Goal: Check status: Check status

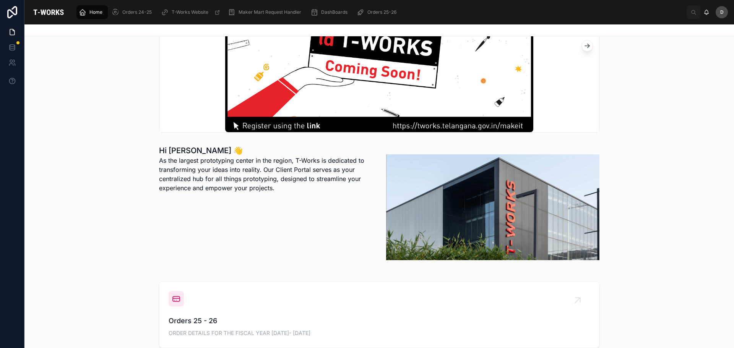
scroll to position [191, 0]
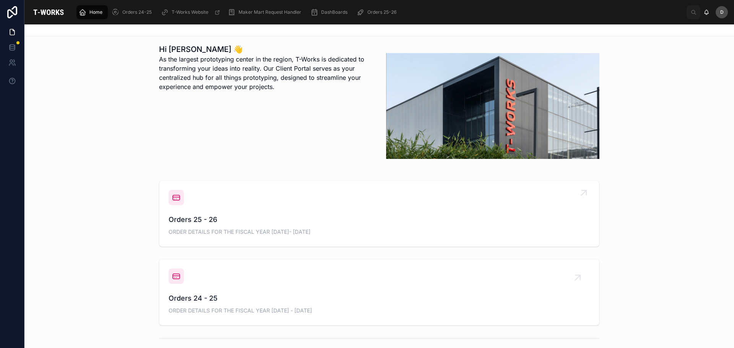
click at [231, 213] on div "Orders 25 - 26 ORDER DETAILS FOR THE FISCAL YEAR [DATE]- [DATE]" at bounding box center [378, 213] width 421 height 47
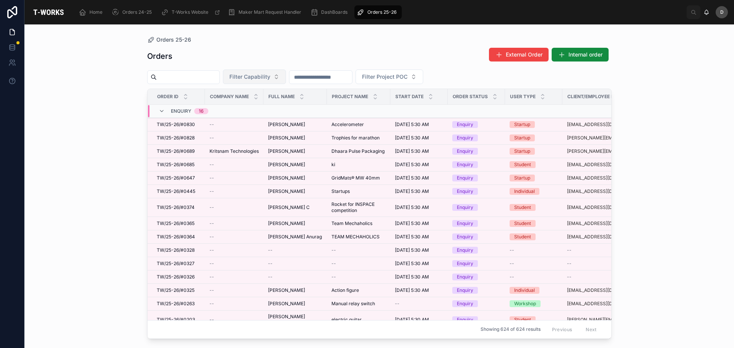
click at [286, 79] on button "Filter Capability" at bounding box center [254, 77] width 63 height 15
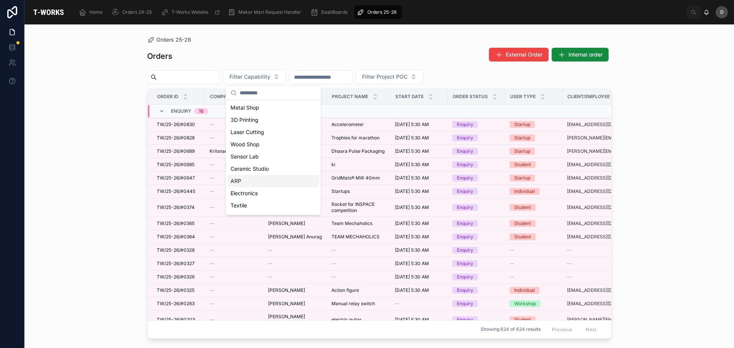
click at [253, 181] on div "ARP" at bounding box center [273, 181] width 92 height 12
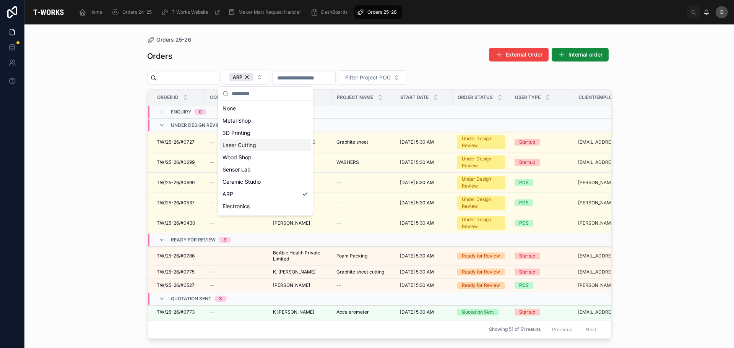
click at [268, 144] on div "Laser Cutting" at bounding box center [265, 145] width 92 height 12
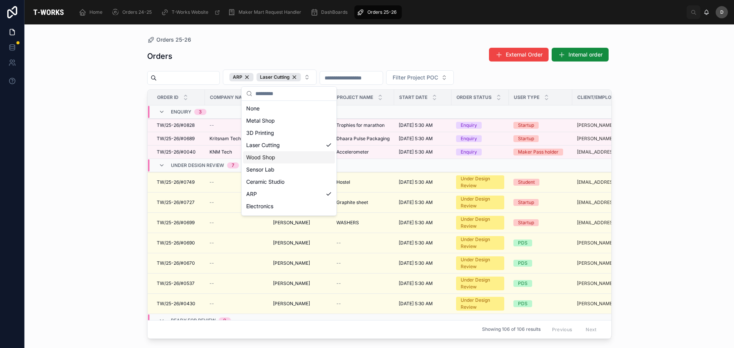
click at [399, 49] on div "Orders External Order Internal order" at bounding box center [379, 56] width 464 height 18
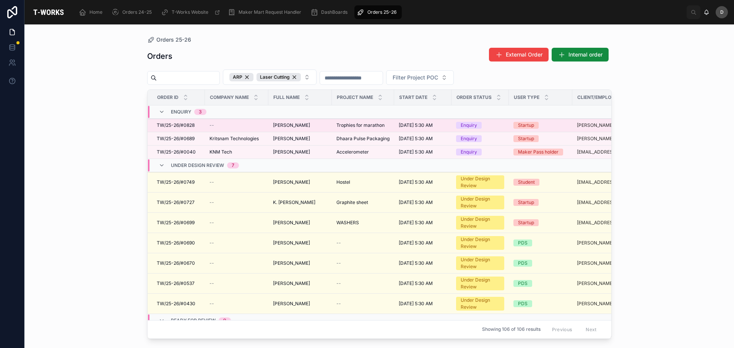
click at [370, 127] on span "Trophies for marathon" at bounding box center [360, 125] width 48 height 6
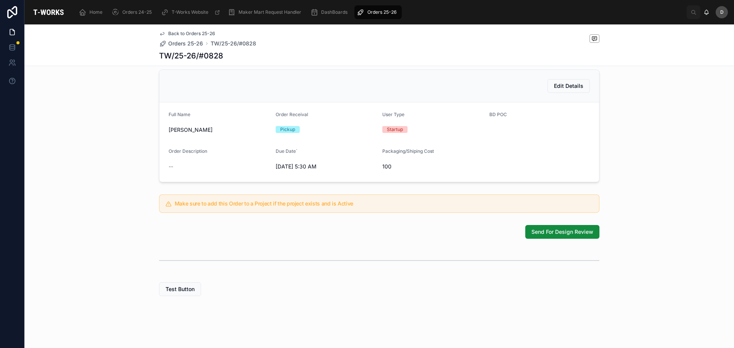
scroll to position [166, 0]
click at [568, 230] on span "Send For Design Review" at bounding box center [562, 232] width 62 height 8
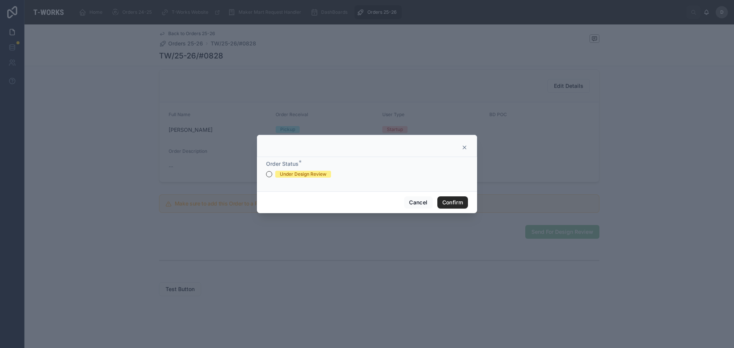
click at [294, 176] on div "Under Design Review" at bounding box center [303, 174] width 47 height 7
click at [272, 176] on button "Under Design Review" at bounding box center [269, 174] width 6 height 6
click at [458, 202] on button "Confirm" at bounding box center [452, 202] width 31 height 12
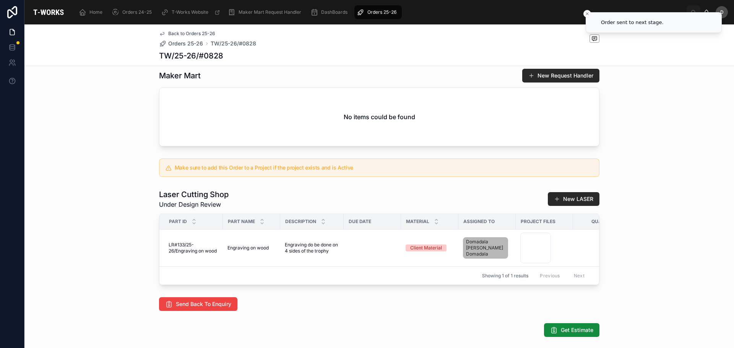
scroll to position [293, 0]
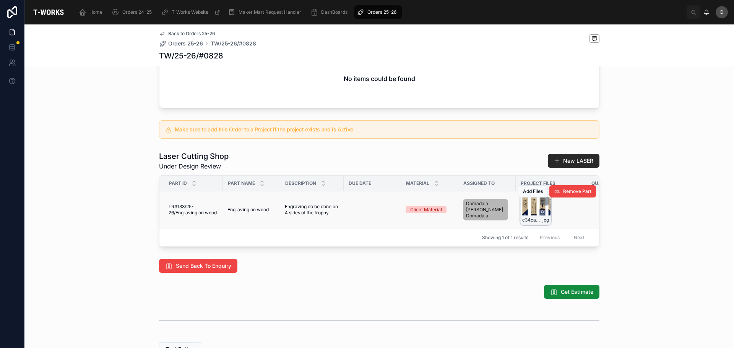
click at [530, 225] on div "c34ca70d-088a-485c-9cbe-3e5de9270bed .jpg" at bounding box center [535, 219] width 30 height 9
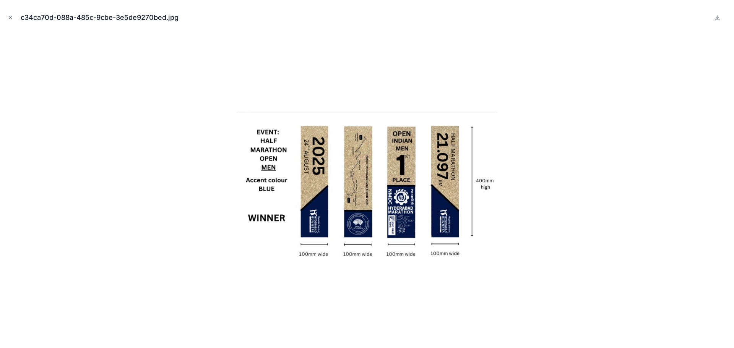
click at [533, 263] on div at bounding box center [366, 187] width 721 height 310
click at [8, 17] on icon "Close modal" at bounding box center [10, 17] width 5 height 5
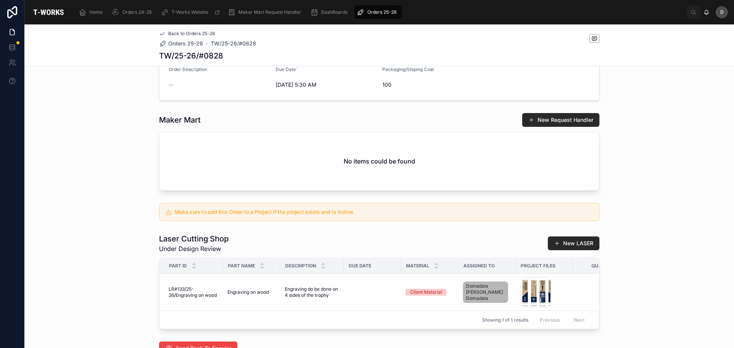
scroll to position [267, 0]
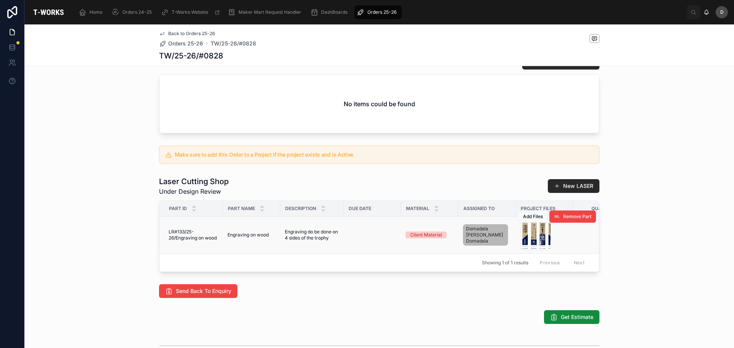
click at [536, 235] on div "Add Files Remove Part" at bounding box center [557, 216] width 78 height 37
click at [544, 250] on div "c34ca70d-088a-485c-9cbe-3e5de9270bed .jpg" at bounding box center [535, 235] width 31 height 31
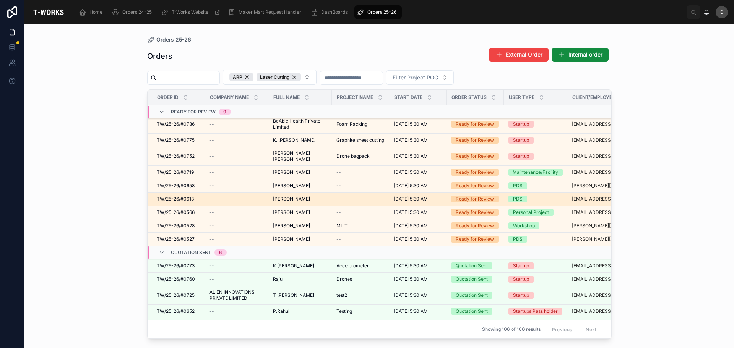
scroll to position [275, 0]
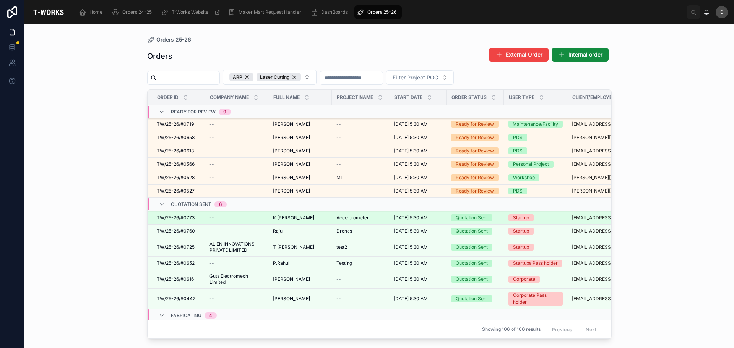
click at [352, 215] on span "Accelerometer" at bounding box center [352, 218] width 32 height 6
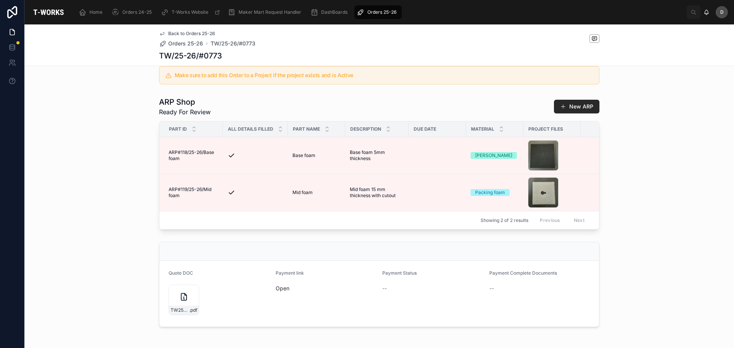
scroll to position [191, 0]
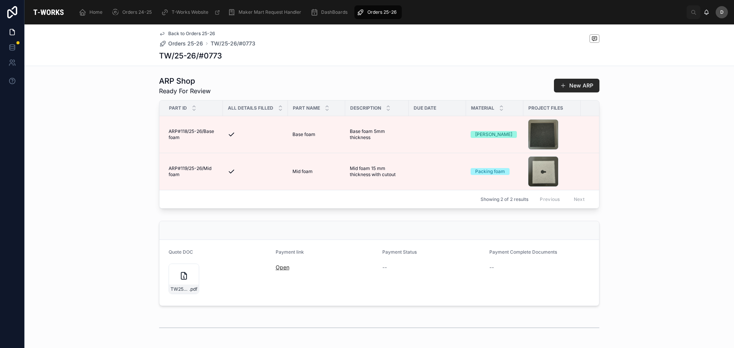
click at [285, 270] on link "Open" at bounding box center [282, 267] width 14 height 6
click at [184, 294] on div "TW25-26#0773 .pdf" at bounding box center [183, 279] width 31 height 31
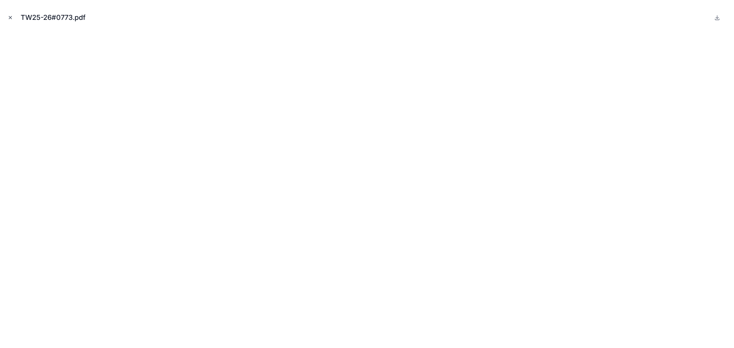
click at [10, 16] on icon "Close modal" at bounding box center [10, 17] width 5 height 5
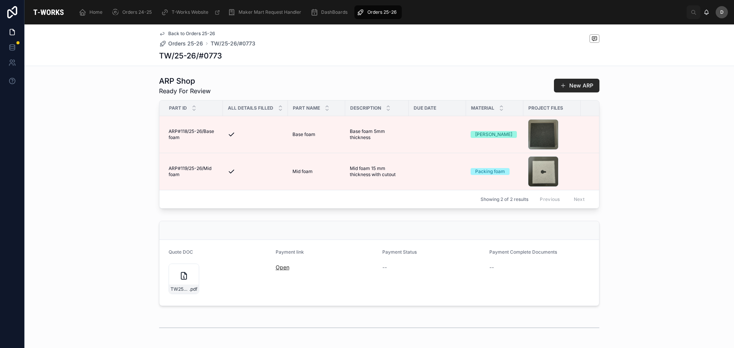
click at [284, 270] on link "Open" at bounding box center [282, 267] width 14 height 6
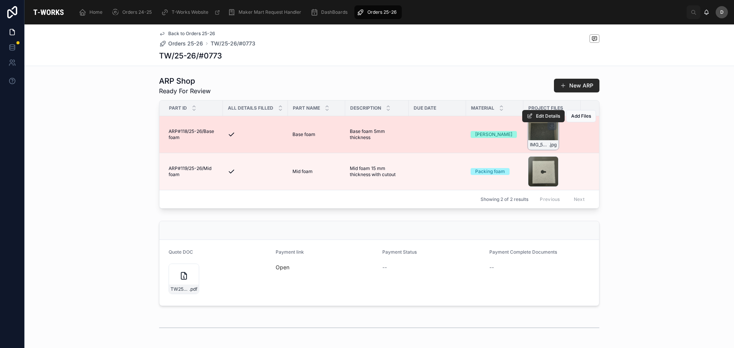
click at [533, 140] on div "IMG_5982 .jpg" at bounding box center [543, 134] width 31 height 31
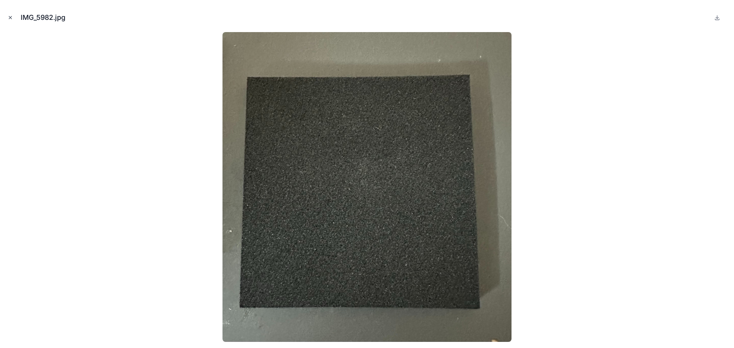
click at [9, 15] on icon "Close modal" at bounding box center [10, 17] width 5 height 5
